Goal: Submit feedback/report problem: Submit feedback/report problem

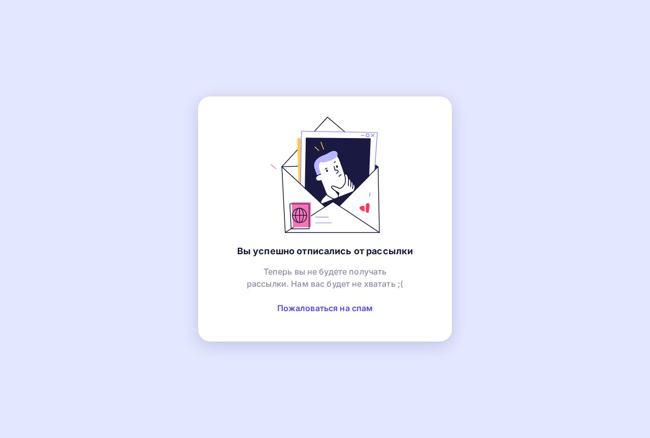
click at [322, 307] on link "Пожаловаться на спам" at bounding box center [325, 308] width 96 height 10
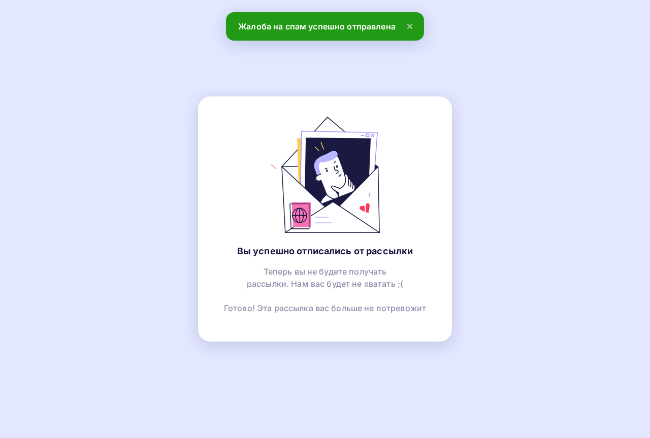
click at [408, 23] on icon at bounding box center [410, 26] width 12 height 12
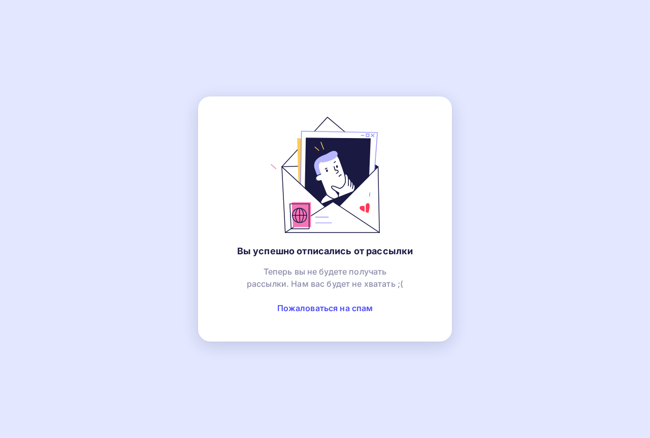
click at [319, 308] on link "Пожаловаться на спам" at bounding box center [325, 308] width 96 height 10
